Goal: Check status

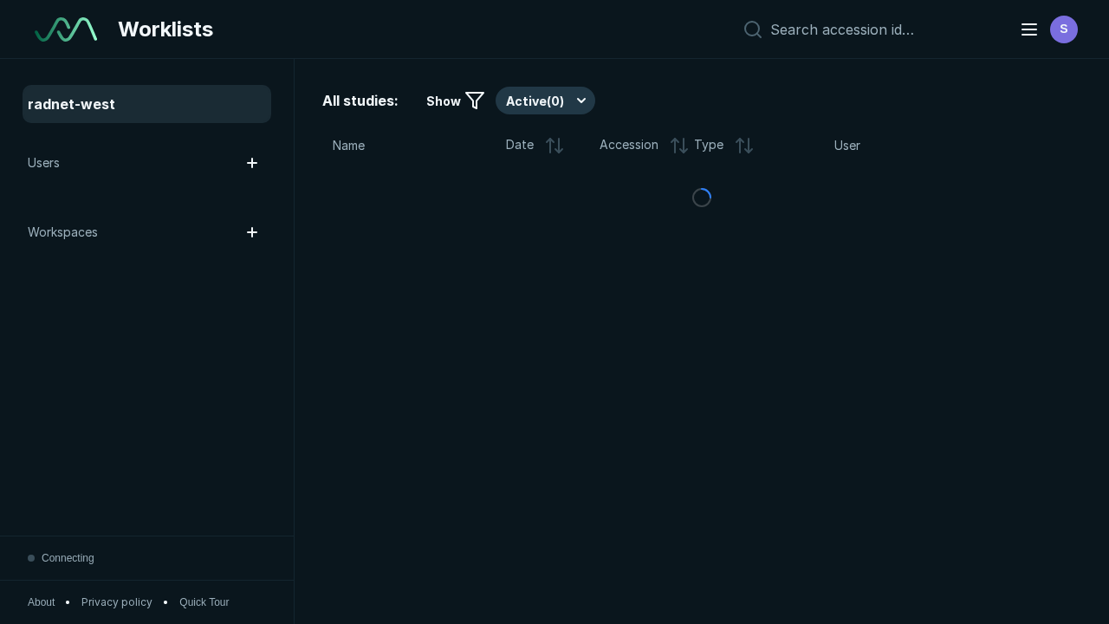
scroll to position [4730, 7215]
